Goal: Find specific page/section: Find specific page/section

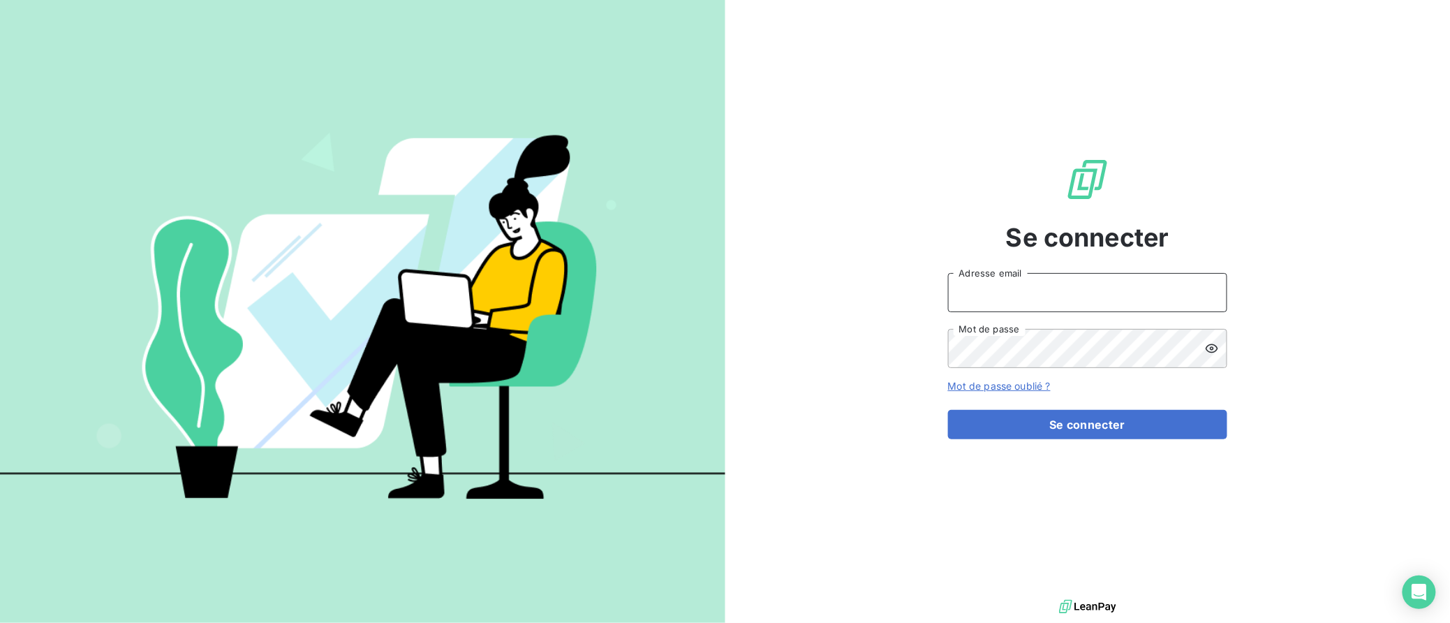
type input "[EMAIL_ADDRESS][DOMAIN_NAME]"
click at [1088, 424] on button "Se connecter" at bounding box center [1087, 424] width 279 height 29
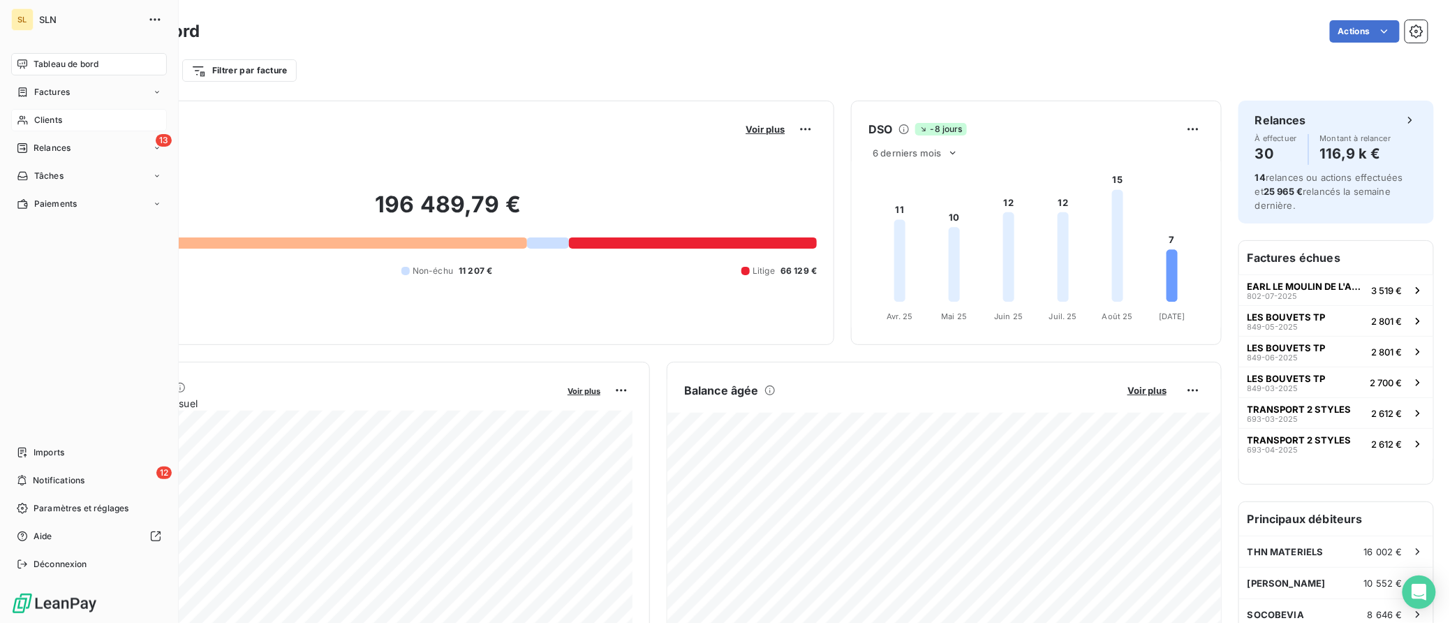
click at [41, 117] on span "Clients" at bounding box center [48, 120] width 28 height 13
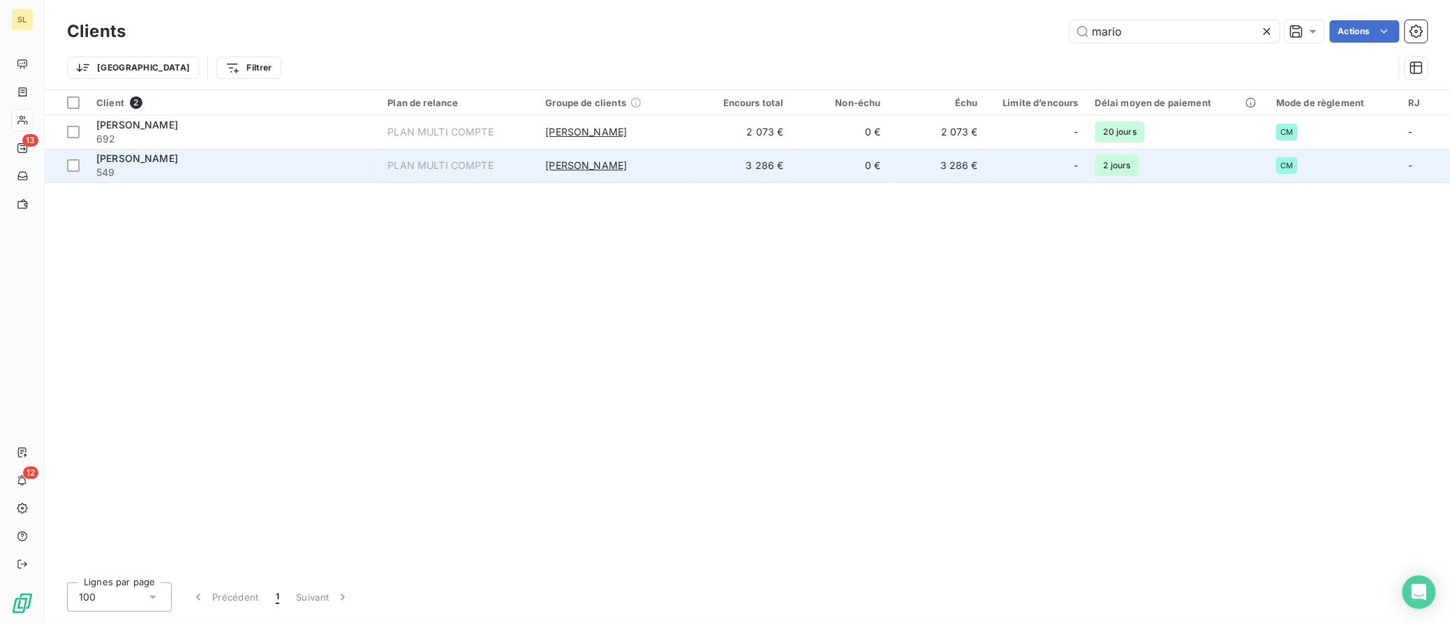
type input "mario"
click at [136, 162] on span "[PERSON_NAME]" at bounding box center [137, 158] width 82 height 12
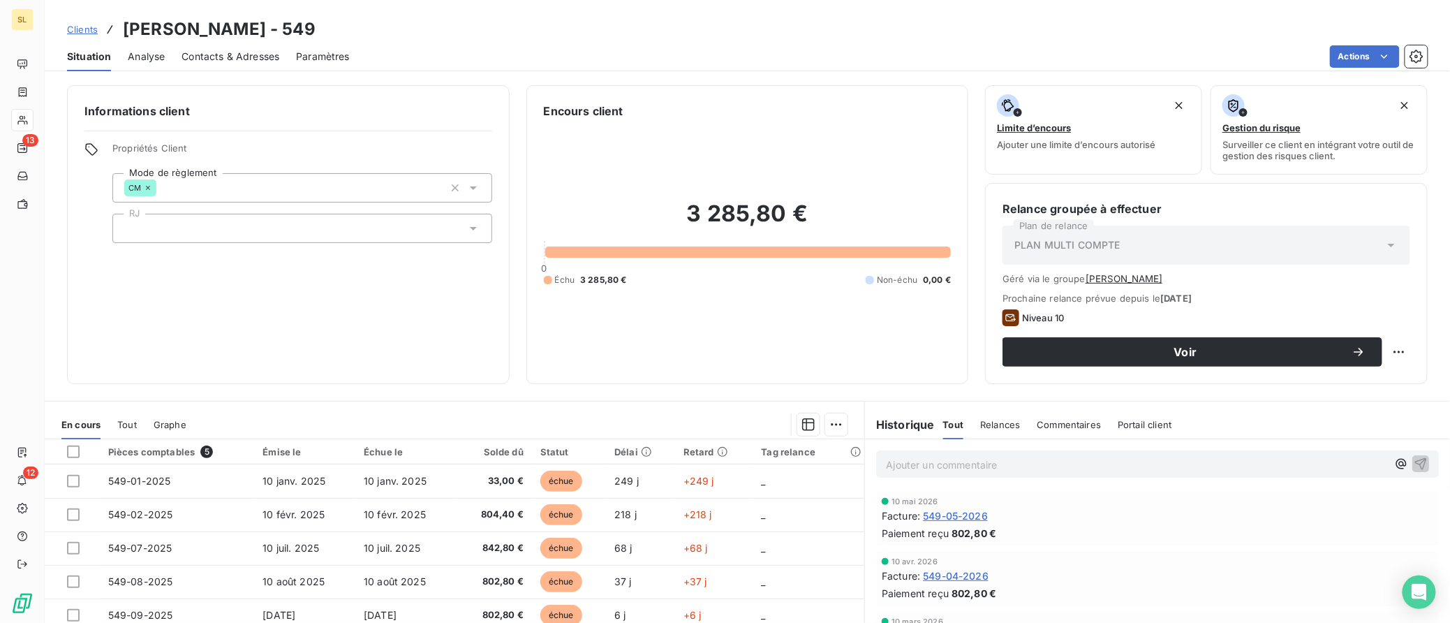
click at [87, 29] on span "Clients" at bounding box center [82, 29] width 31 height 11
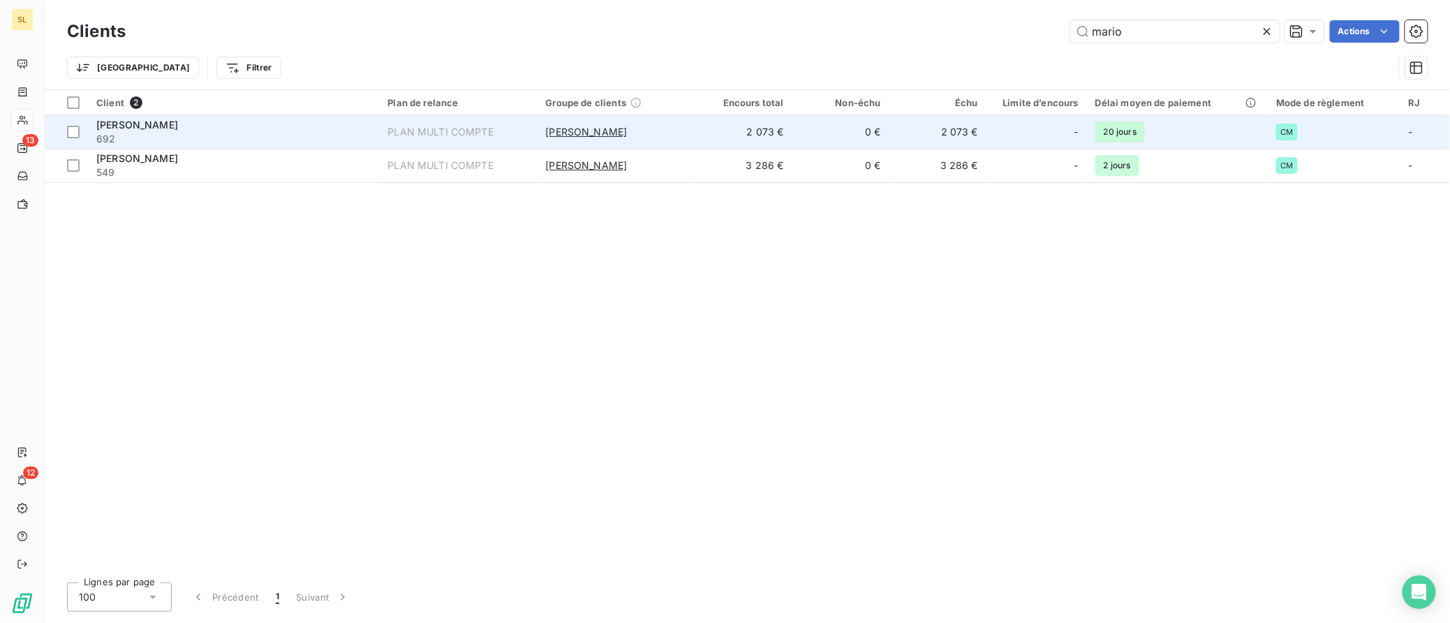
click at [152, 127] on span "[PERSON_NAME]" at bounding box center [137, 125] width 82 height 12
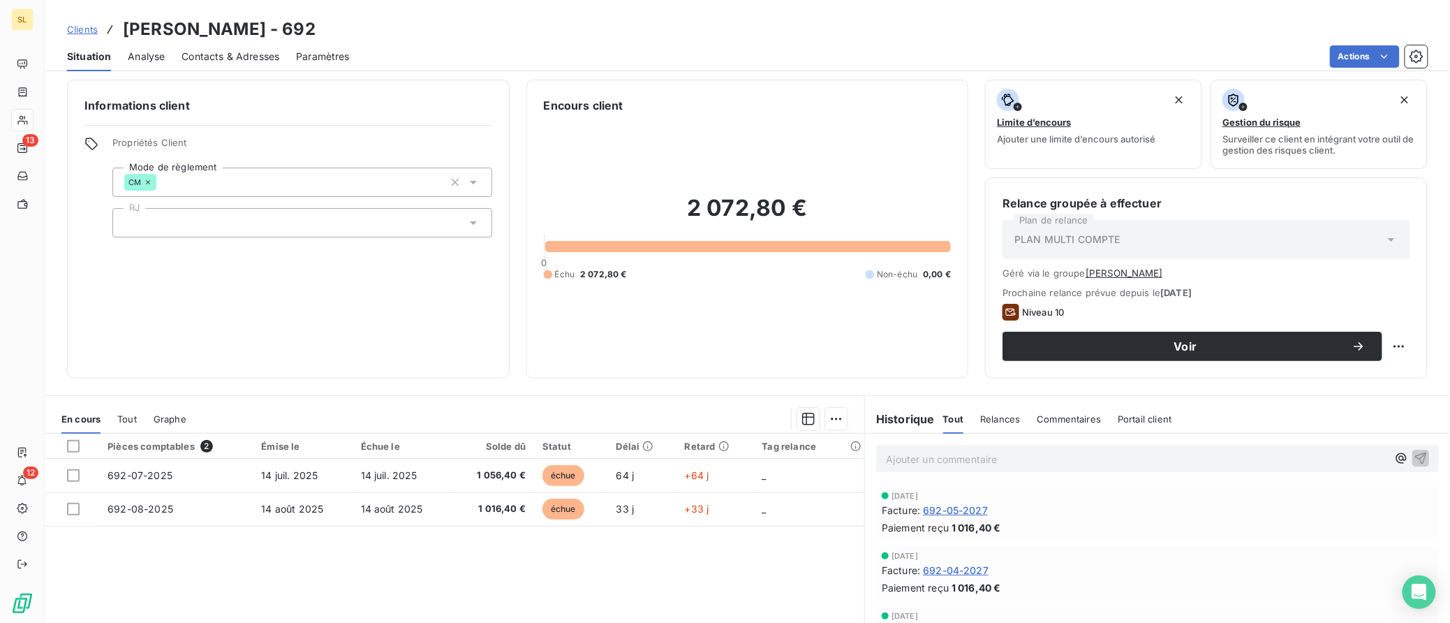
scroll to position [1, 0]
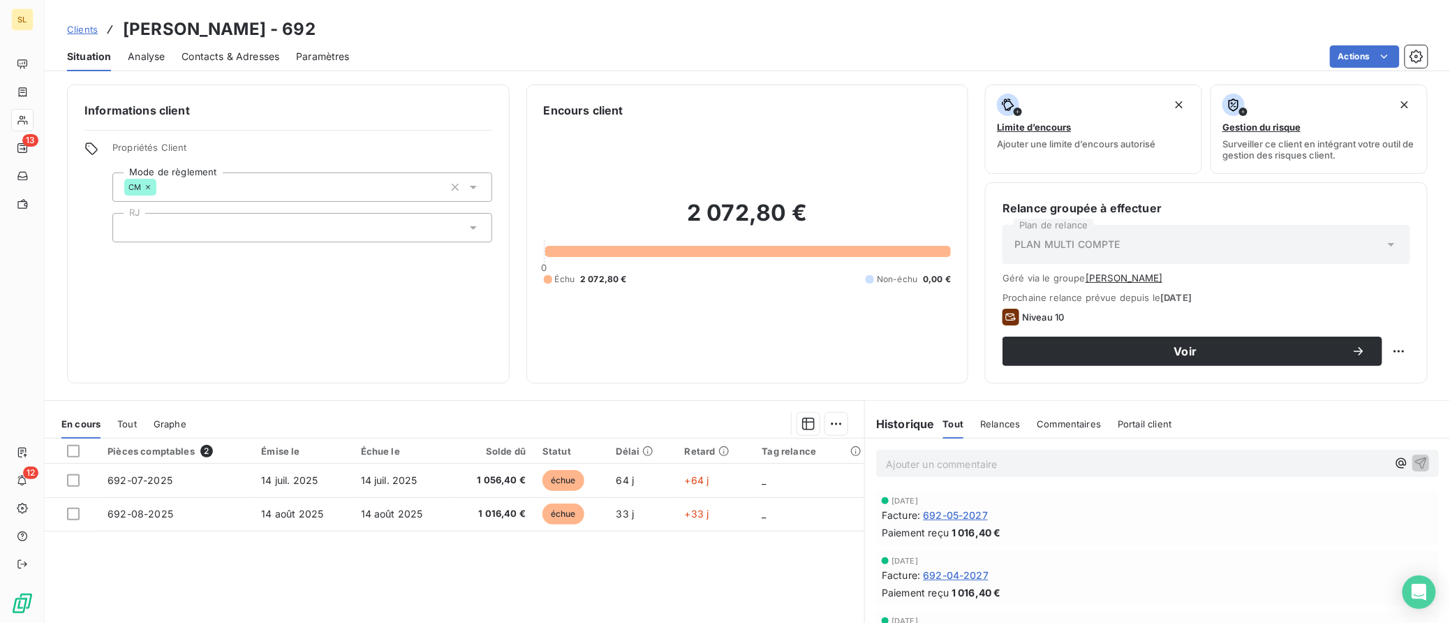
click at [80, 26] on span "Clients" at bounding box center [82, 29] width 31 height 11
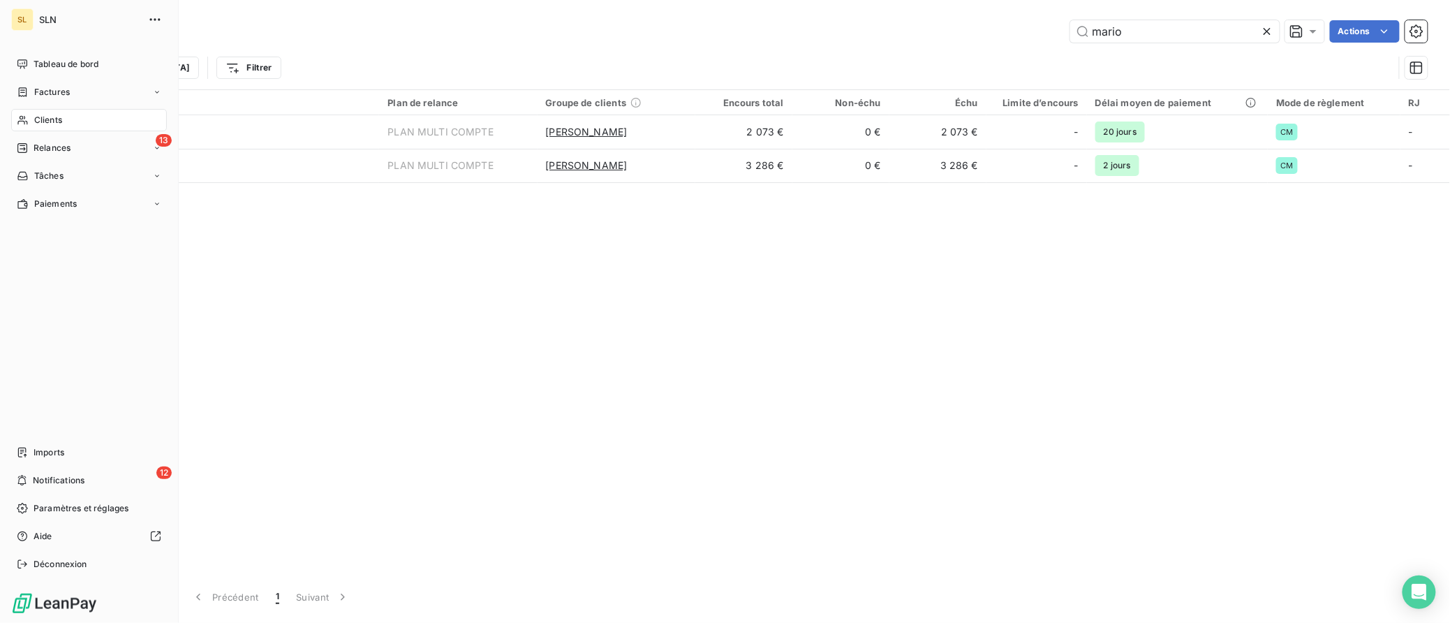
click at [50, 117] on span "Clients" at bounding box center [48, 120] width 28 height 13
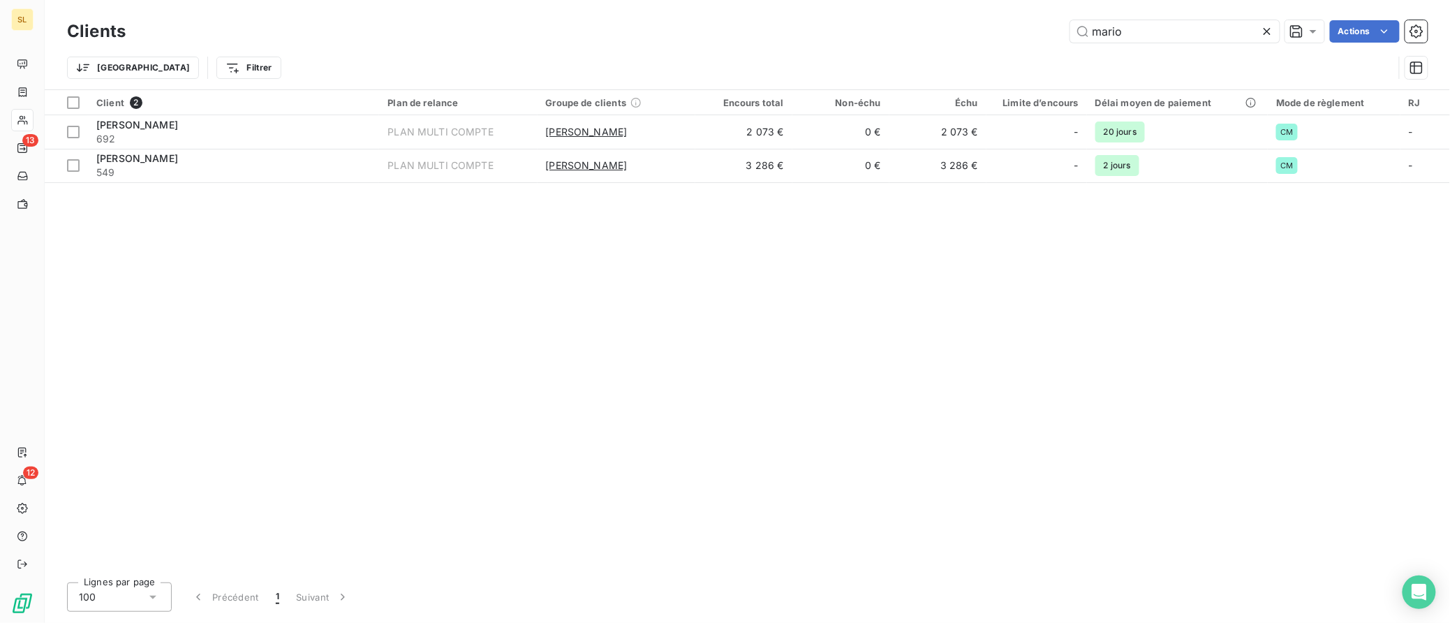
click at [1269, 36] on icon at bounding box center [1267, 31] width 14 height 14
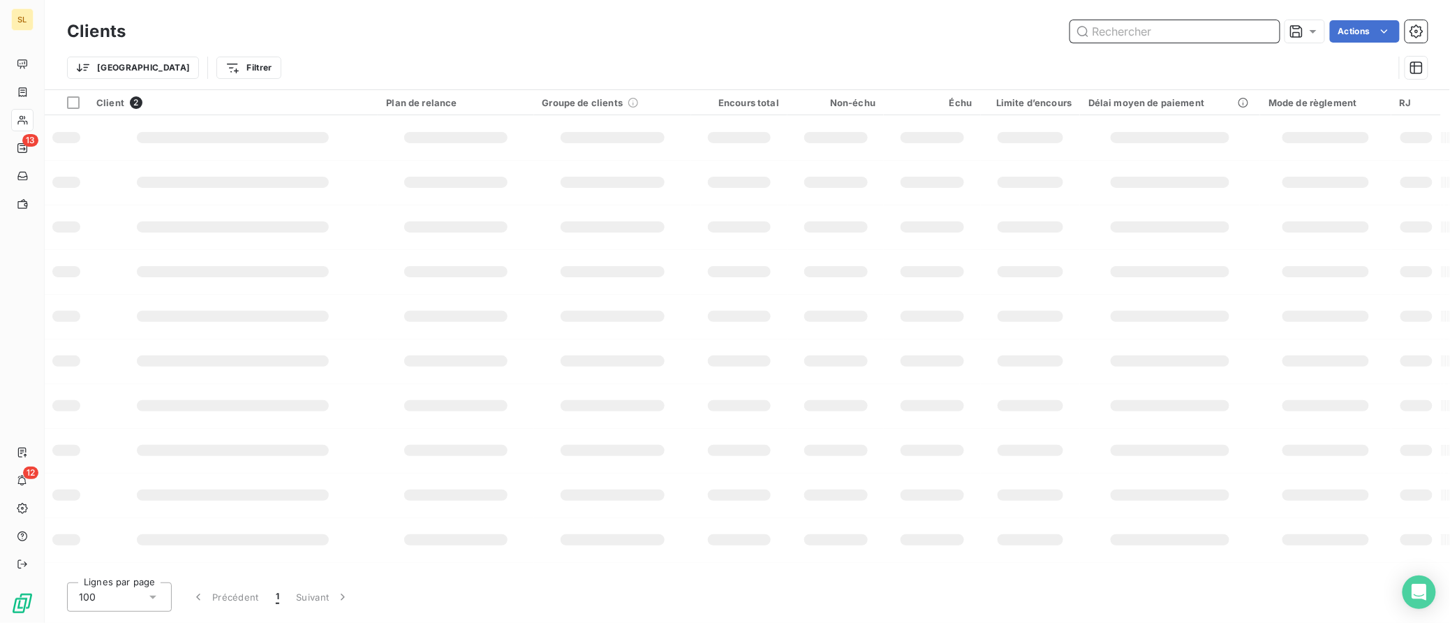
click at [1090, 38] on input "text" at bounding box center [1174, 31] width 209 height 22
type input "d"
click at [145, 162] on td at bounding box center [233, 182] width 290 height 45
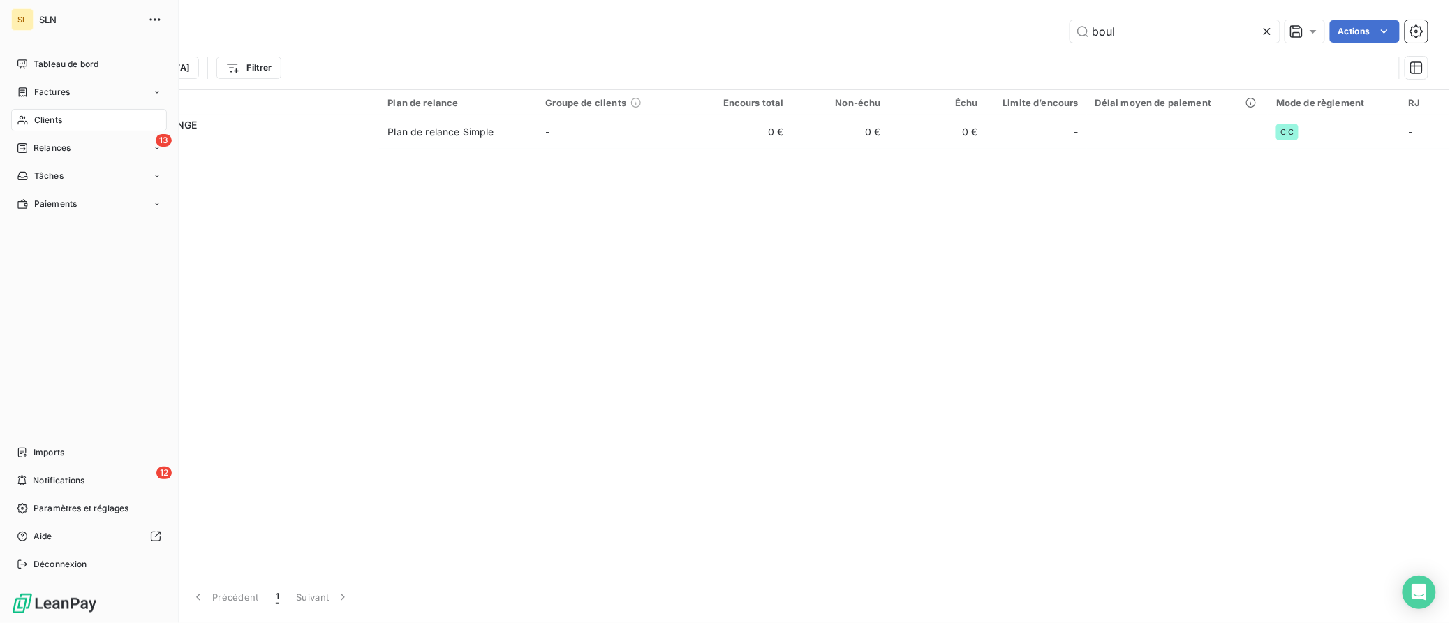
click at [45, 117] on span "Clients" at bounding box center [48, 120] width 28 height 13
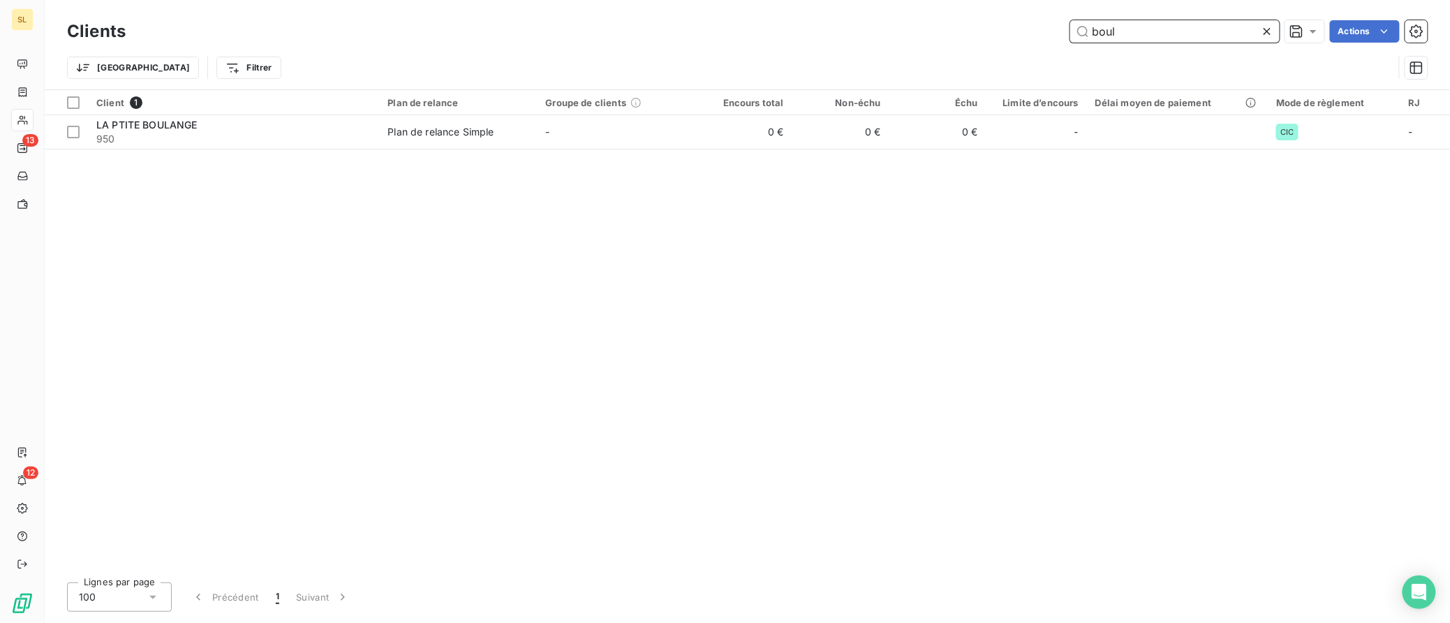
click at [1166, 35] on input "boul" at bounding box center [1174, 31] width 209 height 22
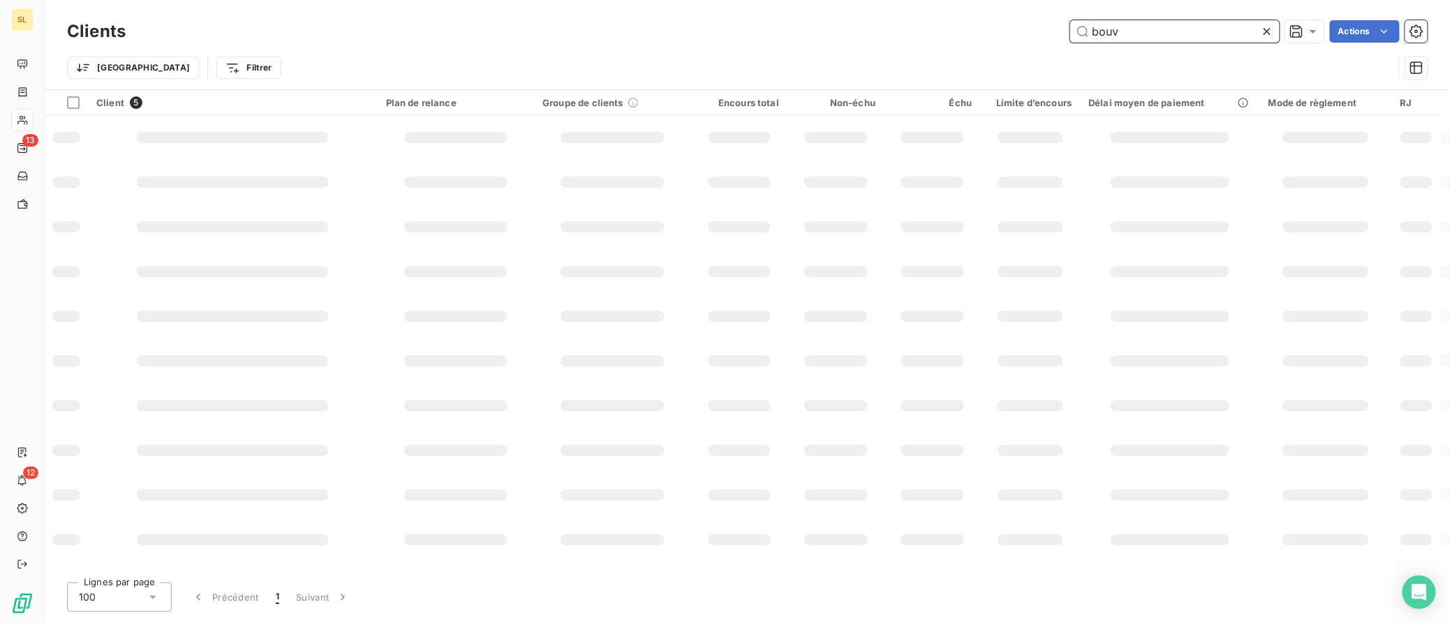
type input "bouv"
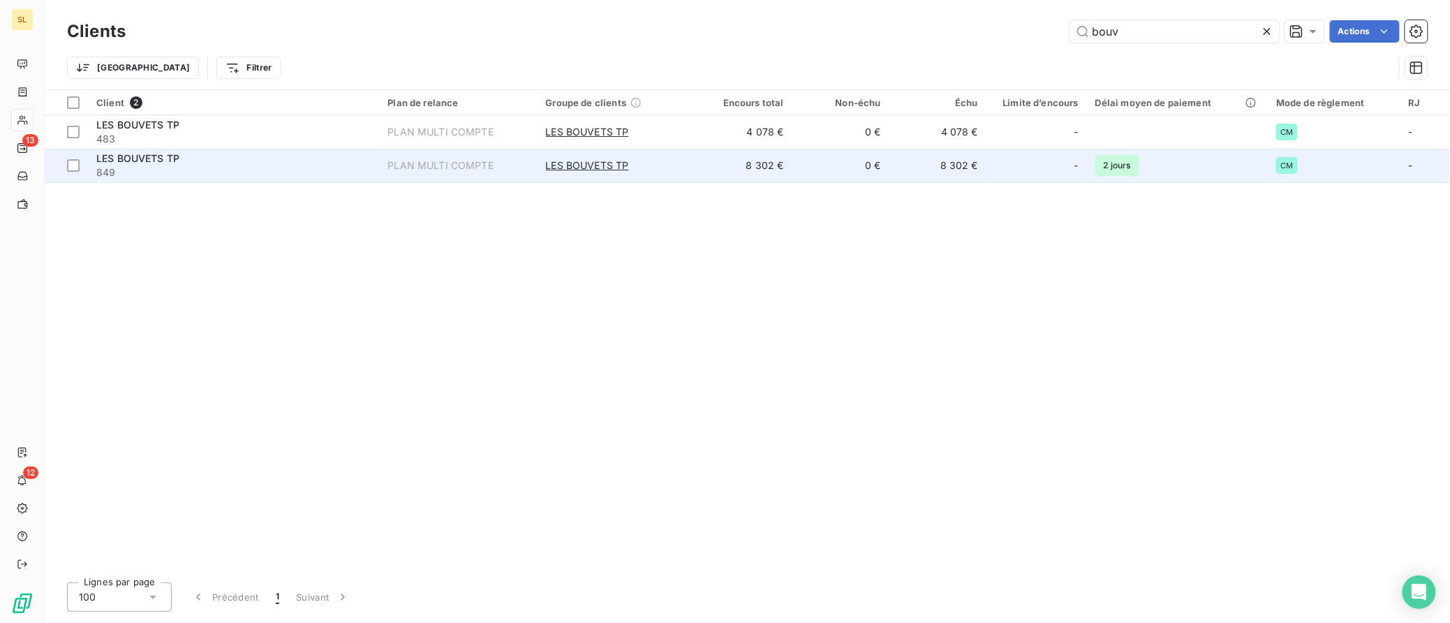
click at [142, 159] on span "LES BOUVETS TP" at bounding box center [137, 158] width 83 height 12
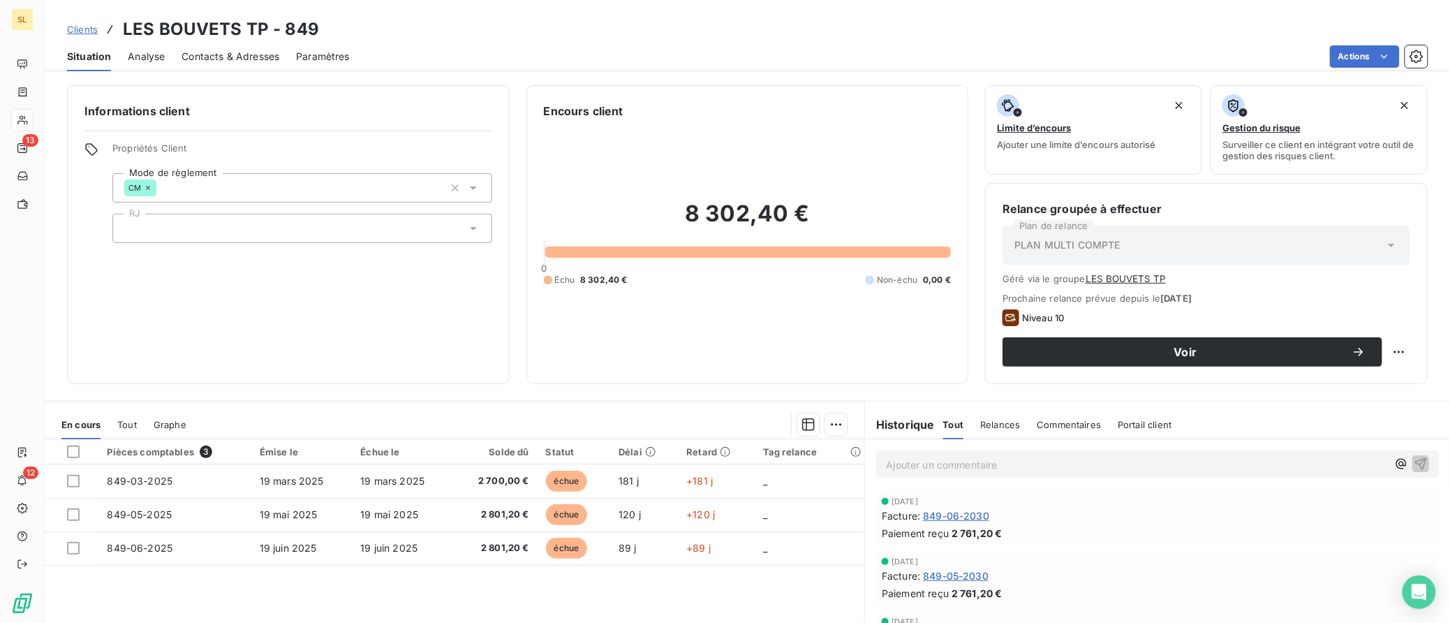
click at [73, 27] on span "Clients" at bounding box center [82, 29] width 31 height 11
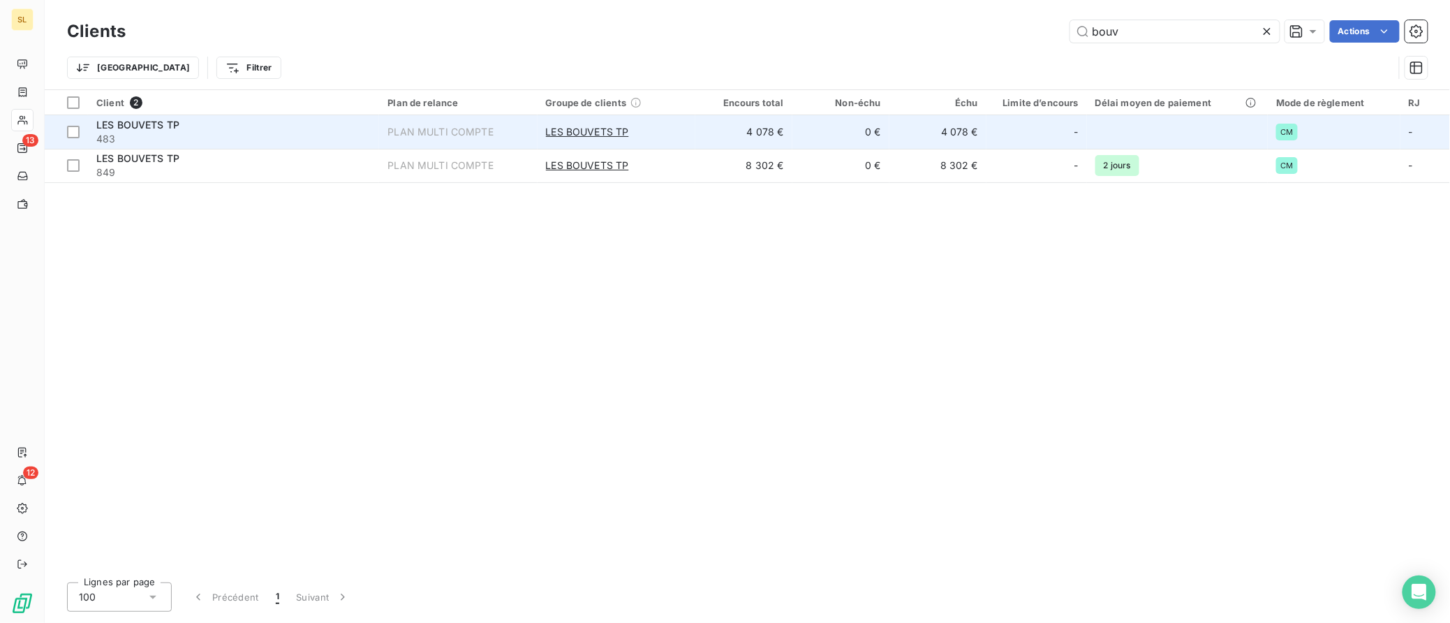
click at [135, 125] on span "LES BOUVETS TP" at bounding box center [137, 125] width 83 height 12
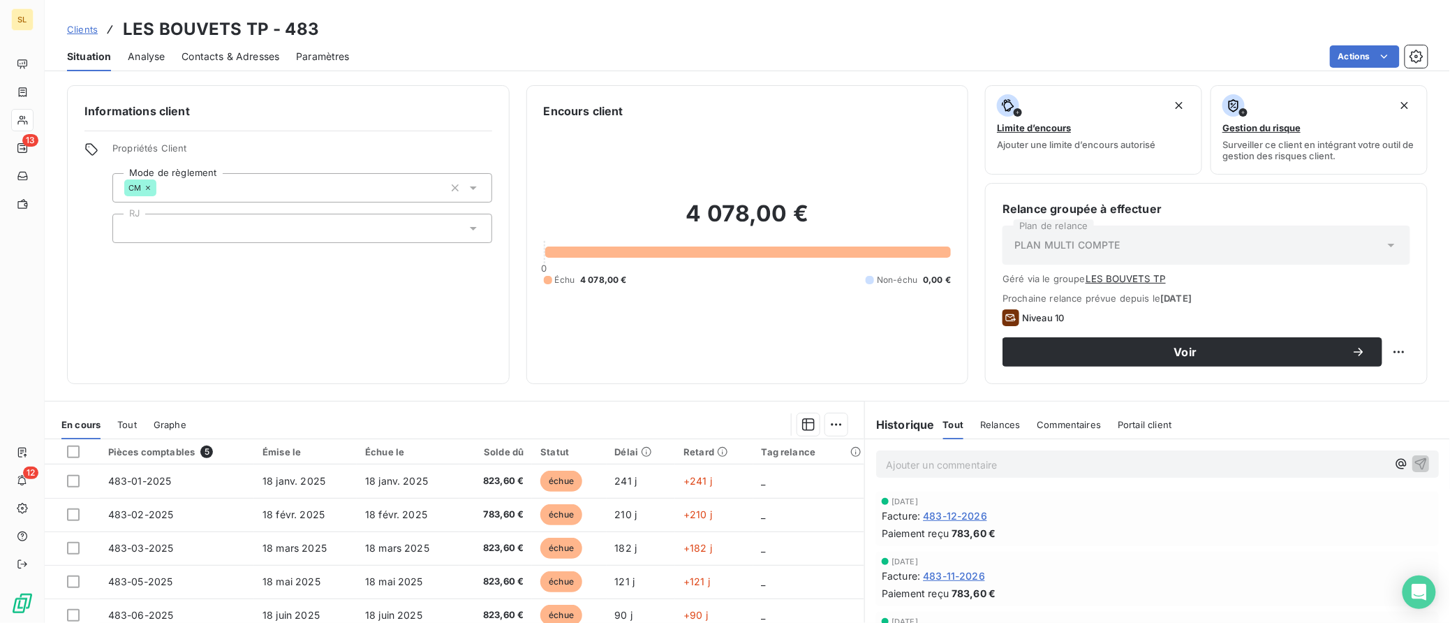
click at [87, 31] on span "Clients" at bounding box center [82, 29] width 31 height 11
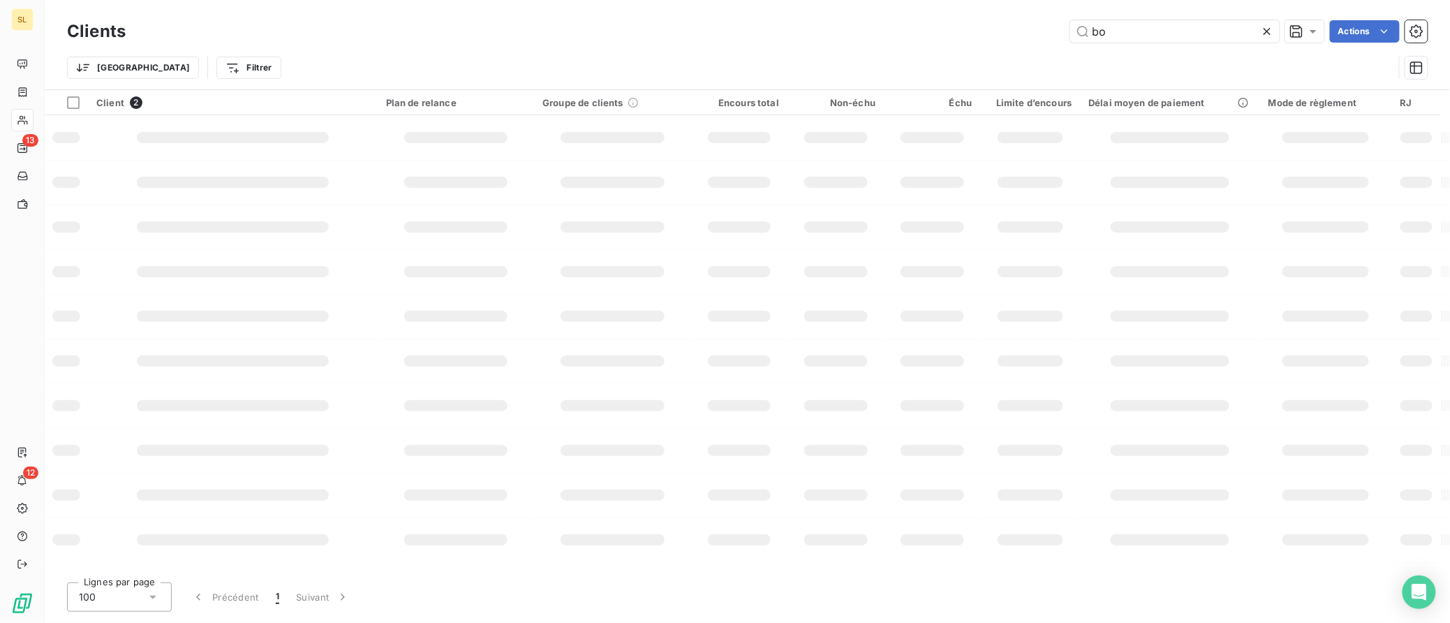
type input "b"
type input "thn"
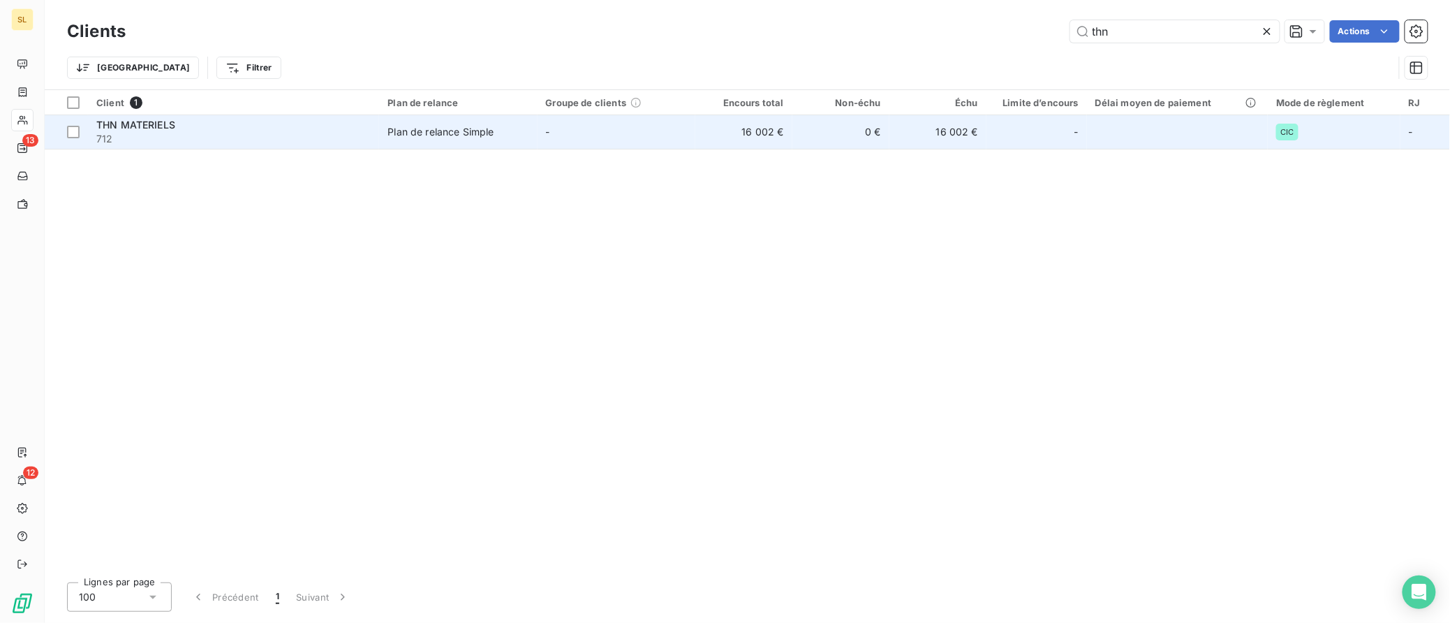
click at [140, 119] on span "THN MATERIELS" at bounding box center [135, 125] width 79 height 12
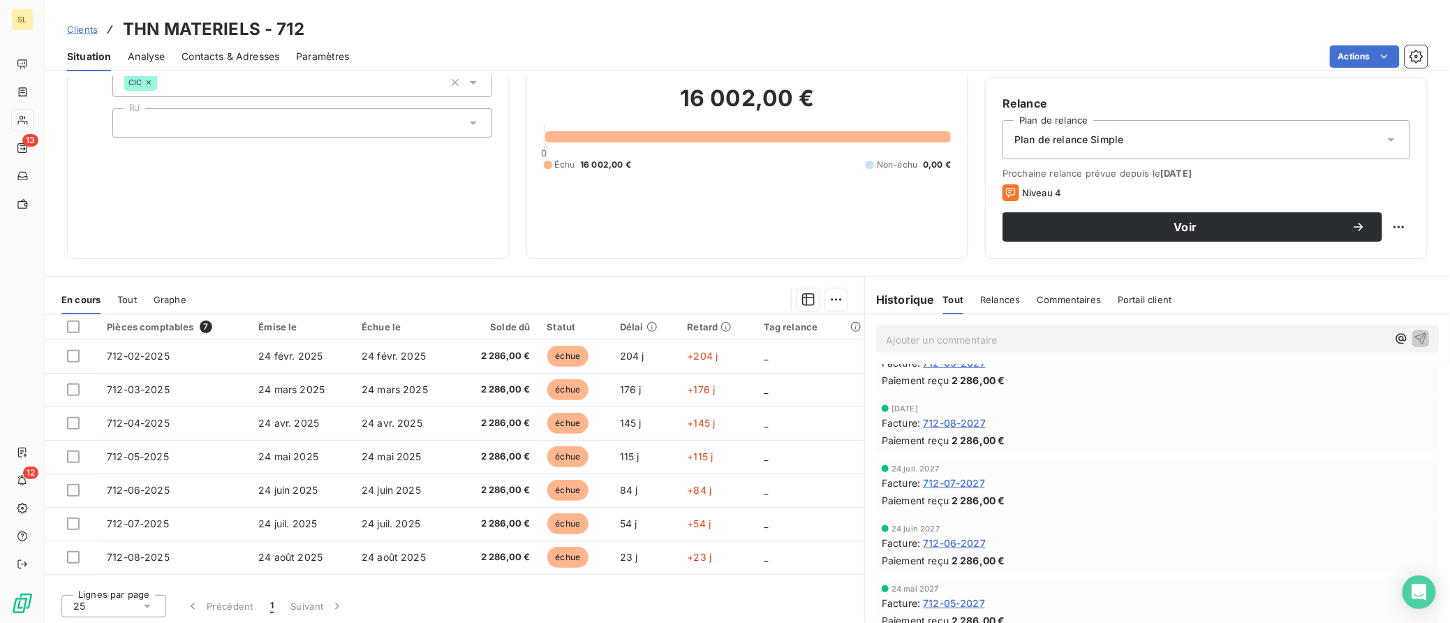
scroll to position [591, 0]
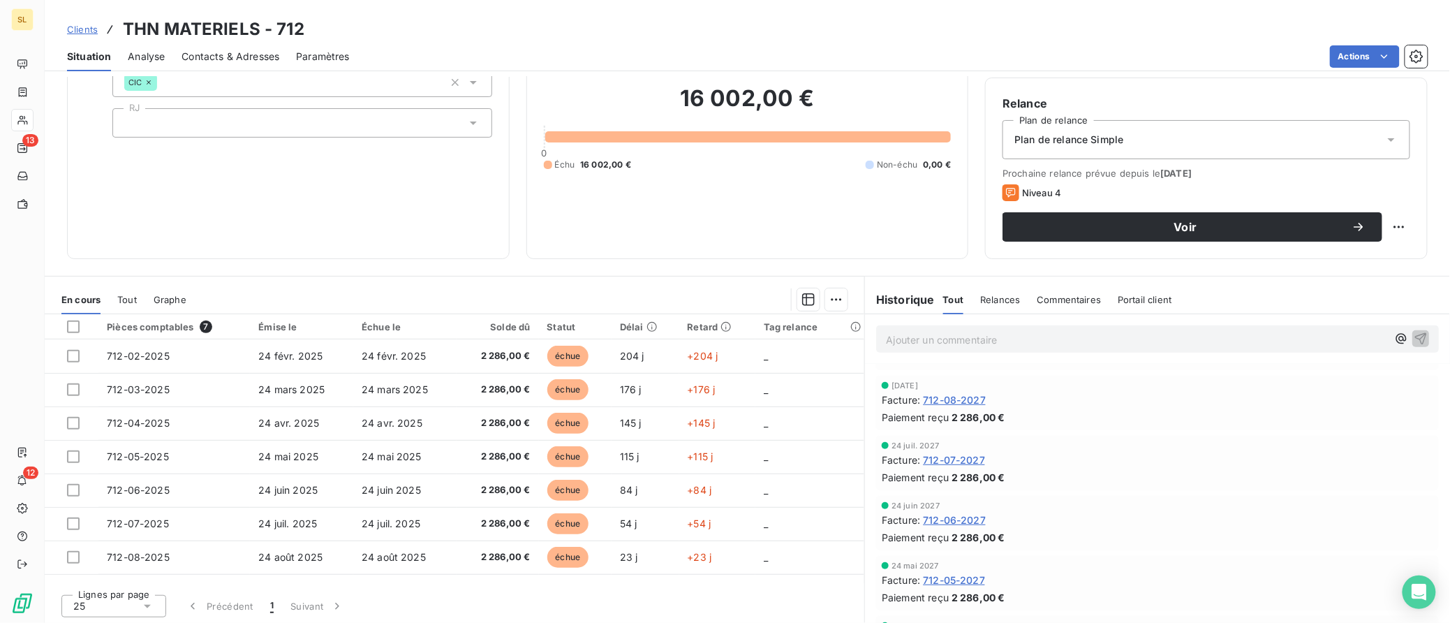
click at [1077, 286] on div "Commentaires" at bounding box center [1070, 299] width 64 height 29
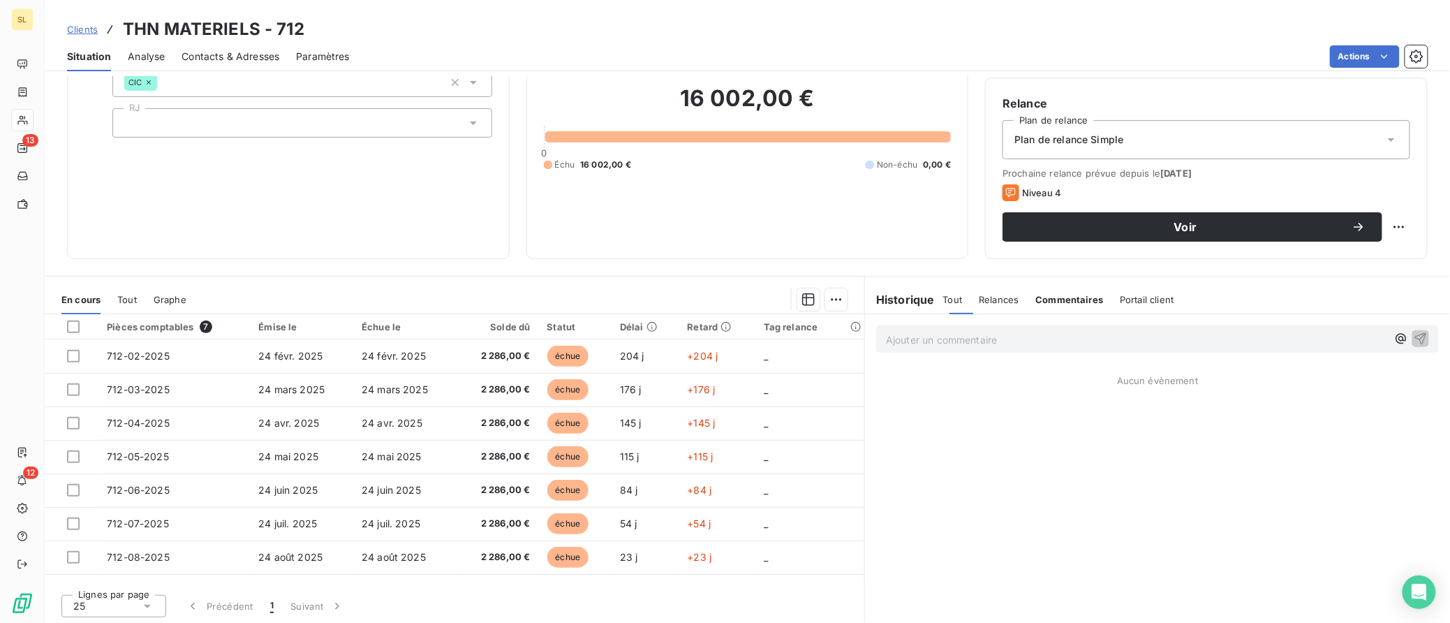
scroll to position [0, 0]
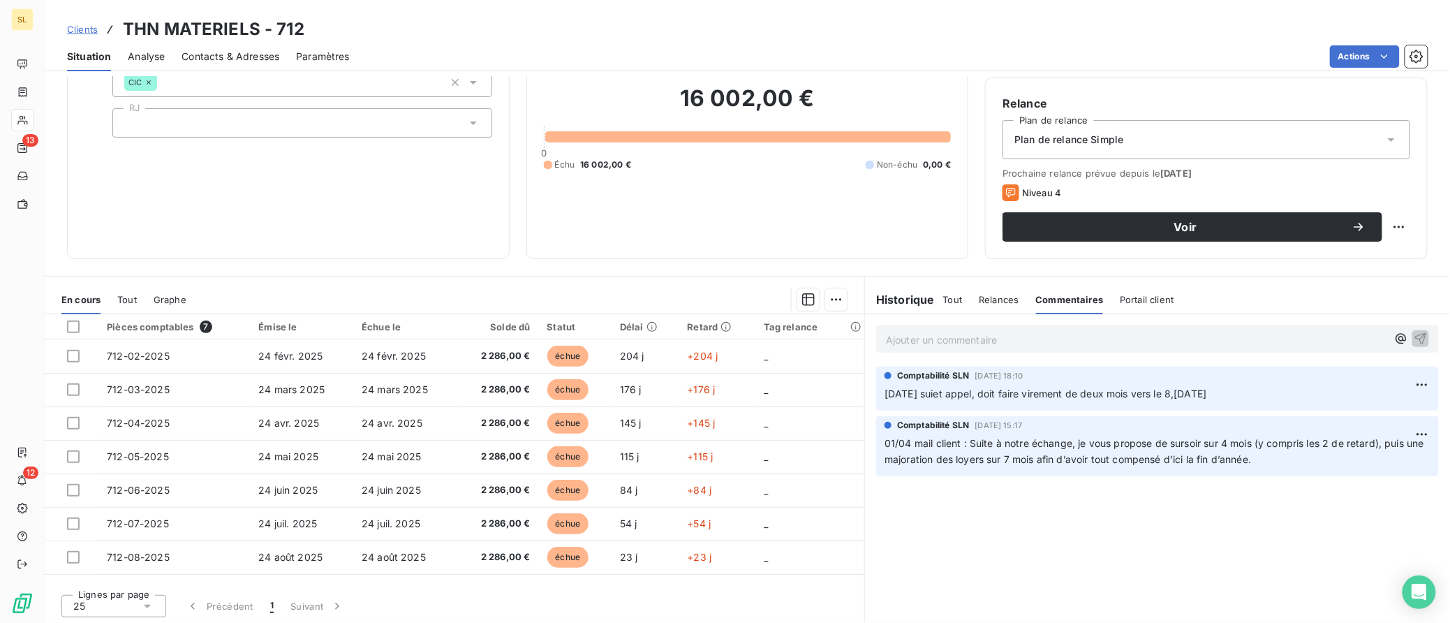
click at [76, 31] on span "Clients" at bounding box center [82, 29] width 31 height 11
